Goal: Check status: Check status

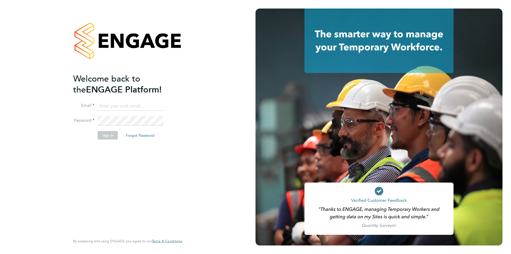
type input "henry.robinson@danielowen.co.uk"
click at [108, 139] on li "Sign In Forgot Password" at bounding box center [125, 138] width 104 height 14
click at [108, 139] on button "Sign In" at bounding box center [108, 135] width 20 height 9
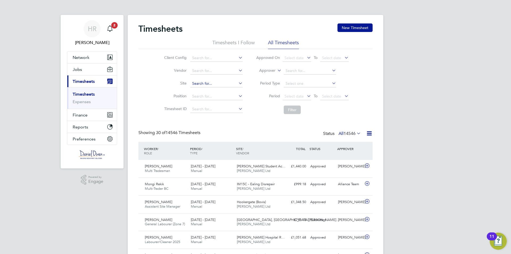
click at [206, 82] on input at bounding box center [216, 83] width 52 height 7
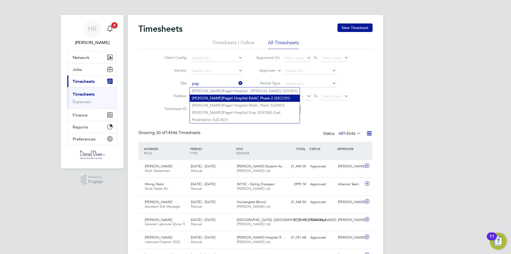
click at [222, 96] on b "Pag" at bounding box center [225, 98] width 7 height 5
type input "James Paget Hospital RAAC Phase 2 (52CC01)"
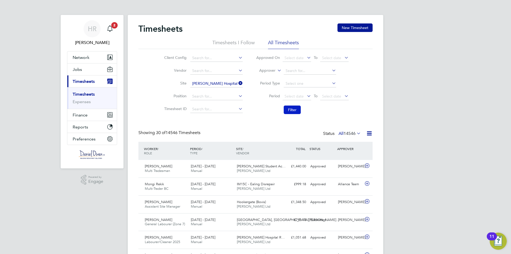
click at [287, 107] on button "Filter" at bounding box center [292, 109] width 17 height 9
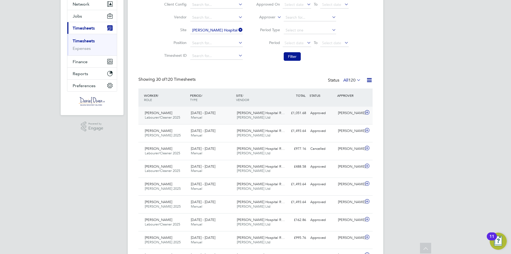
click at [179, 114] on div "Michael Philo Labourer/Cleaner 2025 13 - 19 Sep 2025" at bounding box center [166, 115] width 46 height 13
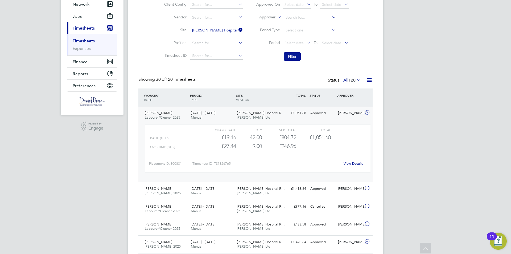
click at [350, 164] on link "View Details" at bounding box center [352, 163] width 19 height 5
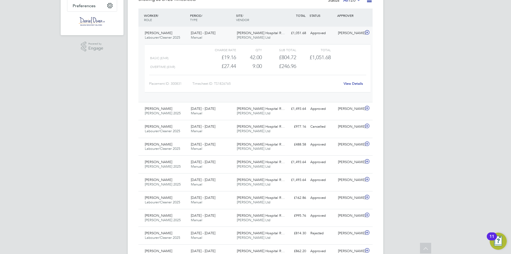
click at [347, 83] on link "View Details" at bounding box center [352, 83] width 19 height 5
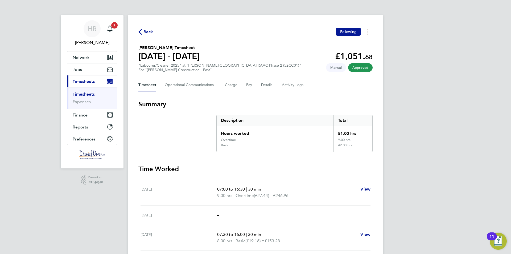
scroll to position [53, 0]
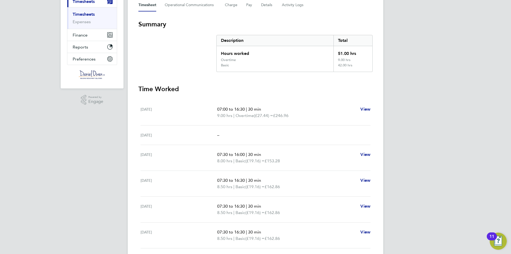
scroll to position [133, 0]
